Goal: Task Accomplishment & Management: Use online tool/utility

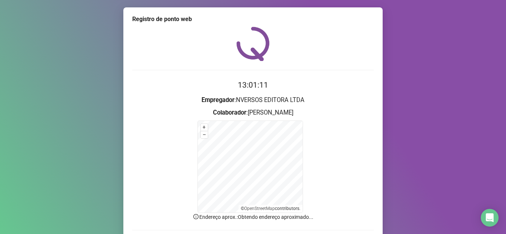
scroll to position [53, 0]
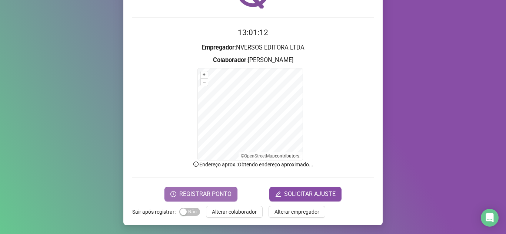
click at [208, 188] on button "REGISTRAR PONTO" at bounding box center [200, 194] width 73 height 15
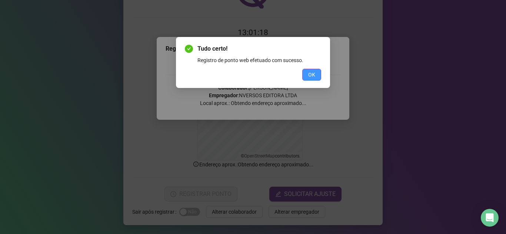
click at [314, 75] on span "OK" at bounding box center [311, 75] width 7 height 8
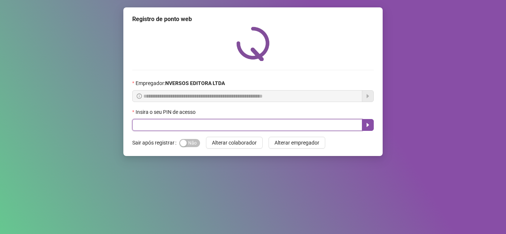
click at [180, 125] on input "text" at bounding box center [247, 125] width 230 height 12
type input "*****"
click at [370, 126] on icon "caret-right" at bounding box center [368, 125] width 6 height 6
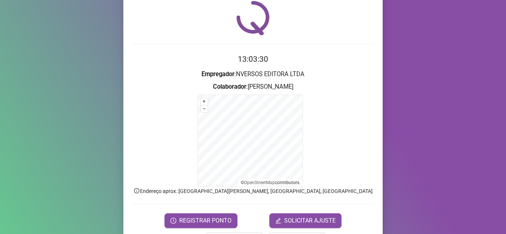
scroll to position [53, 0]
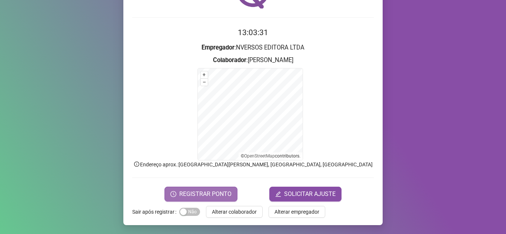
click at [190, 197] on span "REGISTRAR PONTO" at bounding box center [205, 194] width 52 height 9
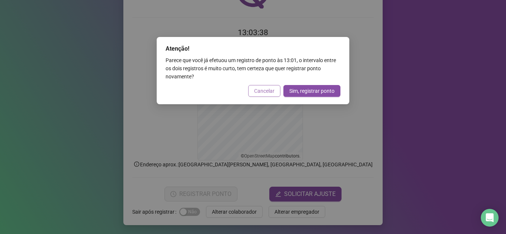
click at [259, 90] on span "Cancelar" at bounding box center [264, 91] width 20 height 8
